Goal: Transaction & Acquisition: Purchase product/service

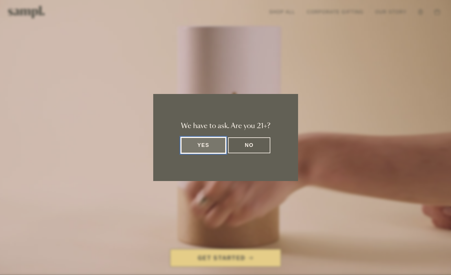
click at [204, 145] on button "Yes" at bounding box center [203, 145] width 45 height 16
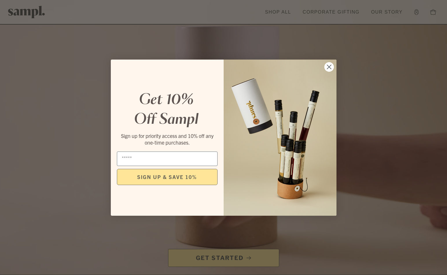
click at [328, 67] on icon "Close dialog" at bounding box center [329, 67] width 4 height 4
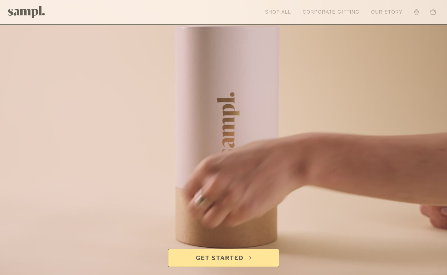
click at [278, 11] on link "Shop All" at bounding box center [278, 12] width 32 height 13
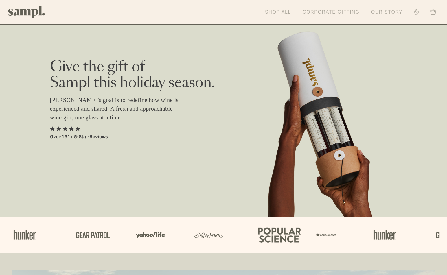
click at [389, 11] on link "Our Story" at bounding box center [386, 12] width 37 height 13
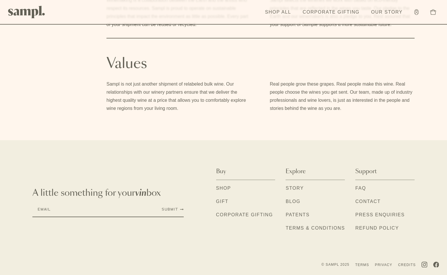
scroll to position [446, 0]
click at [222, 187] on link "Shop" at bounding box center [223, 189] width 15 height 8
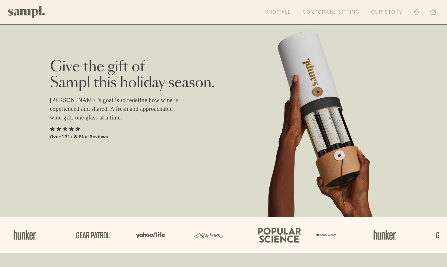
click at [415, 12] on icon at bounding box center [416, 12] width 4 height 6
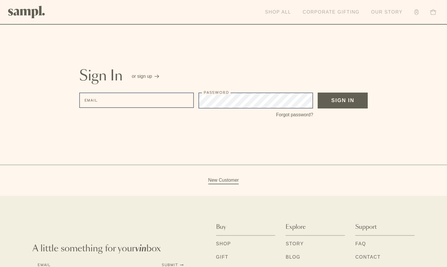
click at [433, 12] on icon at bounding box center [433, 12] width 6 height 6
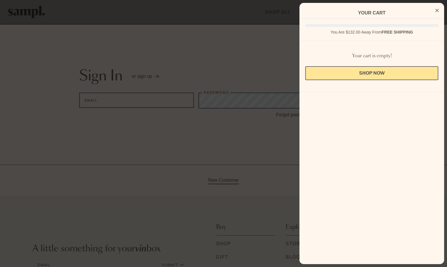
click at [402, 43] on div "Your cart is empty! Shop Now" at bounding box center [371, 66] width 145 height 51
click at [245, 29] on div at bounding box center [223, 133] width 447 height 267
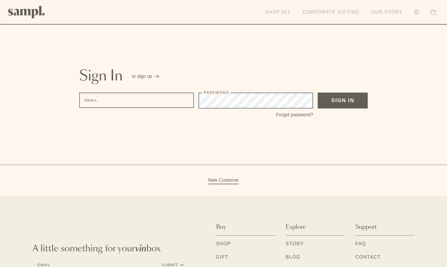
click at [272, 12] on link "Shop All" at bounding box center [278, 12] width 32 height 13
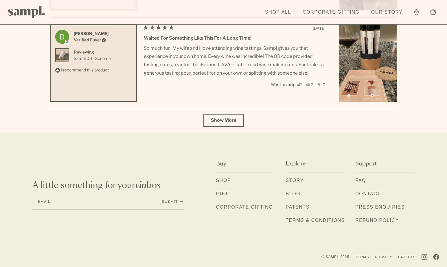
scroll to position [2092, 0]
click at [366, 193] on link "Contact" at bounding box center [367, 195] width 25 height 8
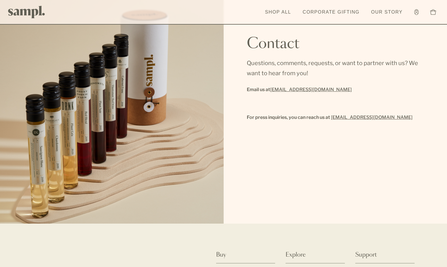
click at [358, 119] on link "press@drinksampl.com" at bounding box center [372, 117] width 82 height 8
click at [302, 90] on link "hello@drinksampl.com" at bounding box center [311, 90] width 82 height 8
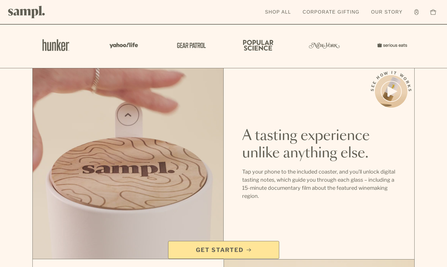
scroll to position [332, 0]
click at [215, 248] on span "Get Started" at bounding box center [220, 250] width 48 height 8
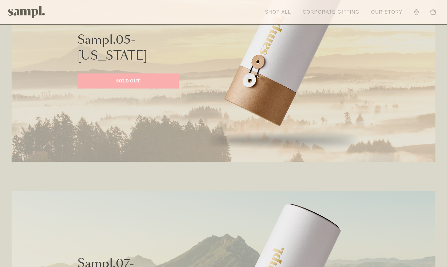
scroll to position [1227, 0]
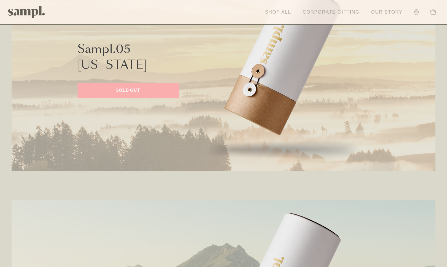
click at [276, 12] on link "Shop All" at bounding box center [278, 12] width 32 height 13
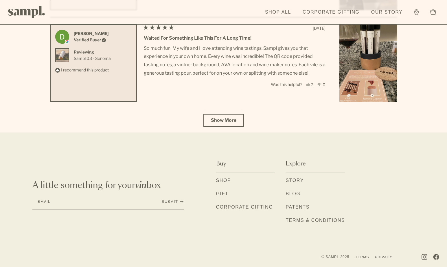
scroll to position [2092, 0]
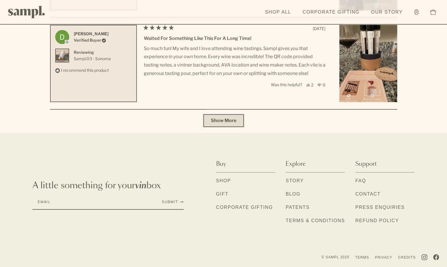
click at [223, 120] on span "Show More" at bounding box center [223, 120] width 25 height 5
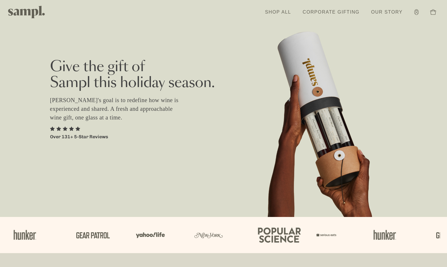
scroll to position [0, 0]
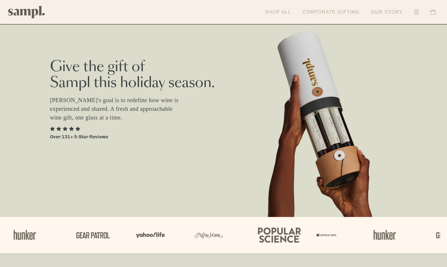
click at [384, 12] on link "Our Story" at bounding box center [386, 12] width 37 height 13
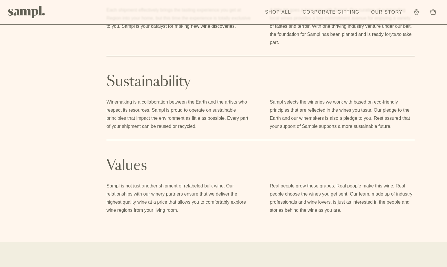
scroll to position [345, 0]
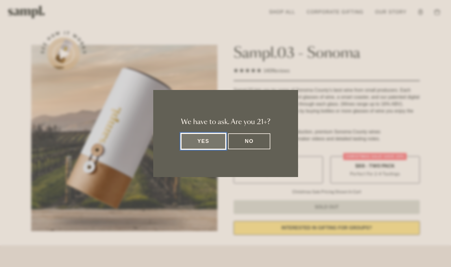
click at [202, 144] on button "Yes" at bounding box center [203, 141] width 45 height 16
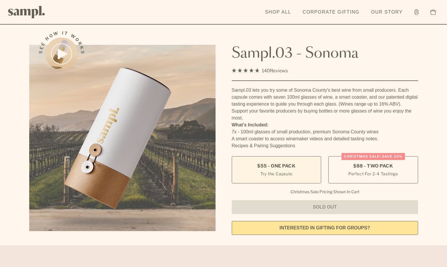
click at [293, 169] on label "$55 - One Pack Try the Capsule" at bounding box center [276, 169] width 89 height 27
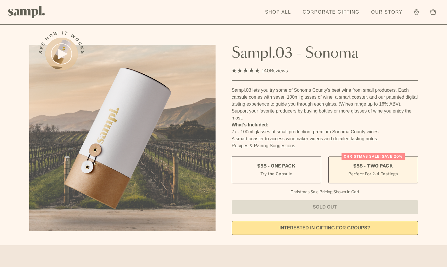
click at [360, 169] on label "Christmas SALE! Save 20% $88 - Two Pack Perfect For 2-4 Tastings" at bounding box center [372, 169] width 89 height 27
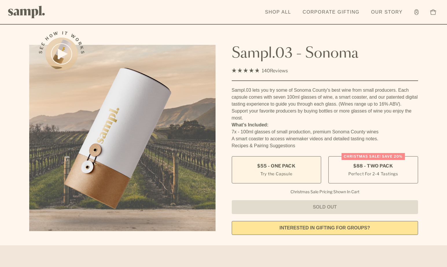
click at [267, 164] on span "$55 - One Pack" at bounding box center [276, 166] width 38 height 6
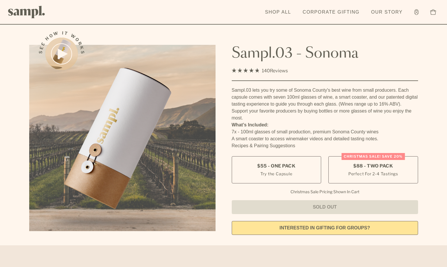
click at [309, 228] on link "interested in gifting for groups?" at bounding box center [325, 228] width 186 height 14
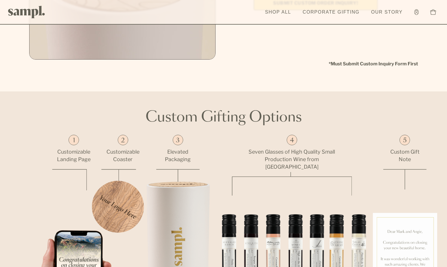
scroll to position [243, 0]
